Goal: Information Seeking & Learning: Learn about a topic

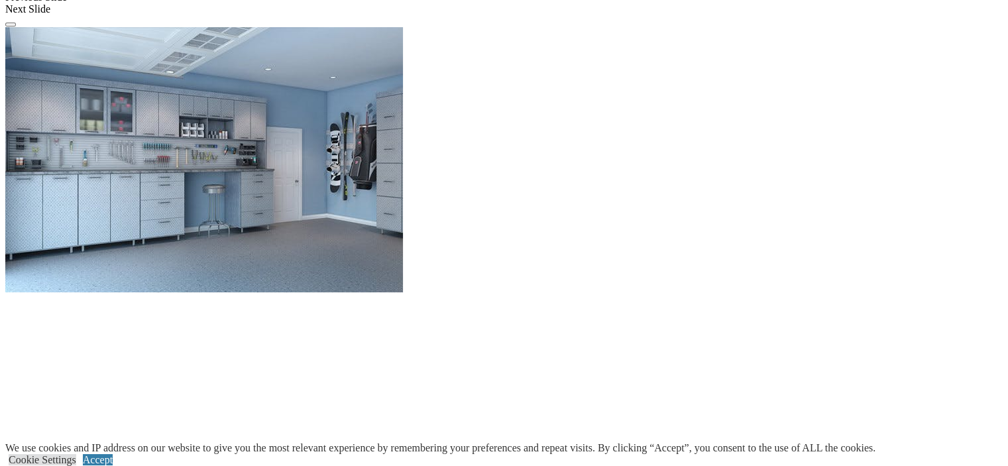
scroll to position [1392, 0]
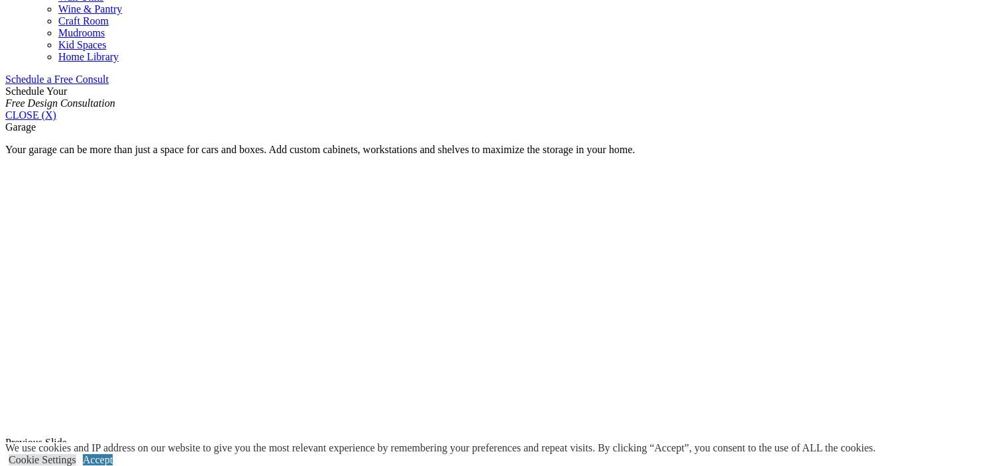
scroll to position [796, 0]
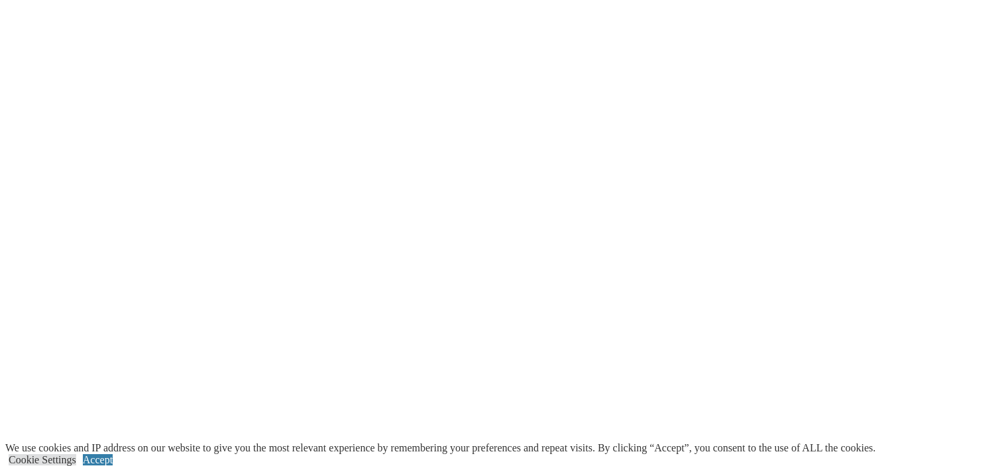
scroll to position [3665, 0]
